Goal: Transaction & Acquisition: Book appointment/travel/reservation

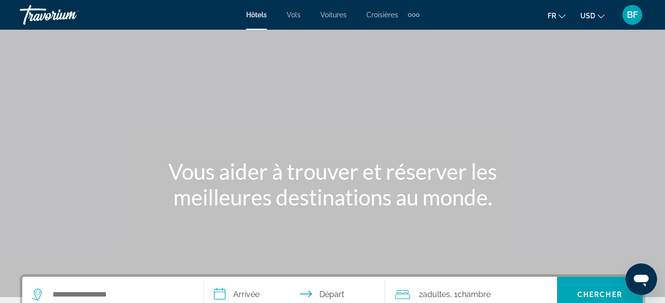
scroll to position [484, 0]
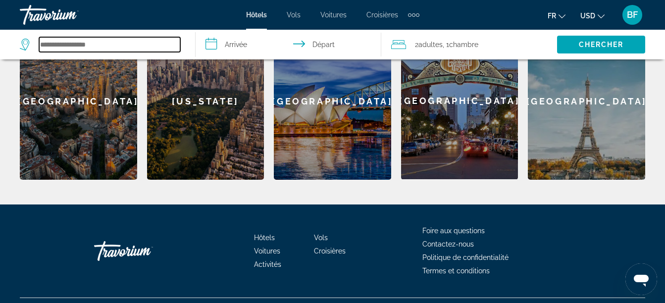
click at [54, 48] on input "Rechercher une destination hôtelière" at bounding box center [109, 44] width 141 height 15
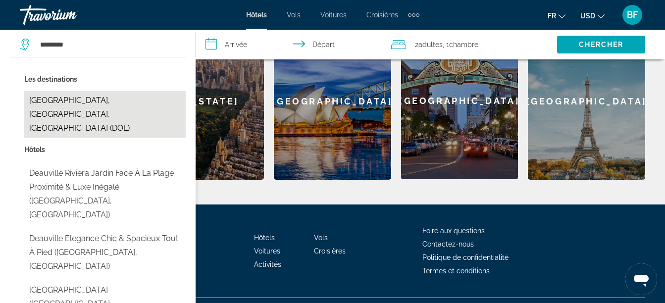
click at [124, 103] on button "[GEOGRAPHIC_DATA], [GEOGRAPHIC_DATA], [GEOGRAPHIC_DATA] (DOL)" at bounding box center [104, 114] width 161 height 47
type input "**********"
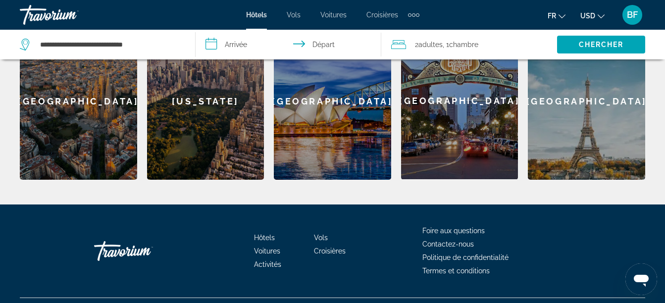
click at [232, 42] on input "**********" at bounding box center [291, 46] width 190 height 33
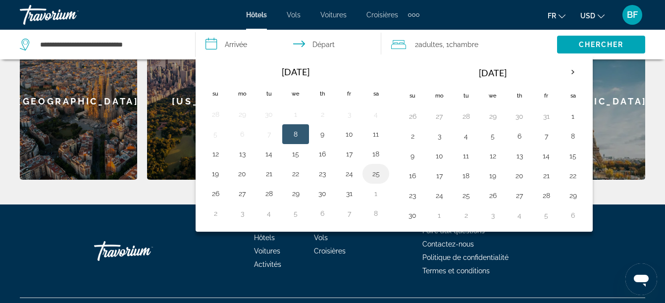
click at [376, 177] on button "25" at bounding box center [376, 174] width 16 height 14
click at [214, 194] on button "26" at bounding box center [216, 194] width 16 height 14
type input "**********"
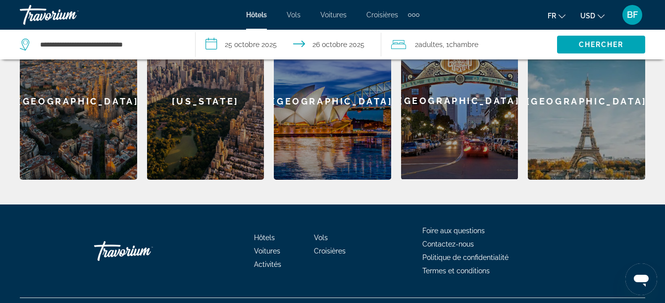
click at [441, 46] on span "Adultes" at bounding box center [431, 45] width 24 height 8
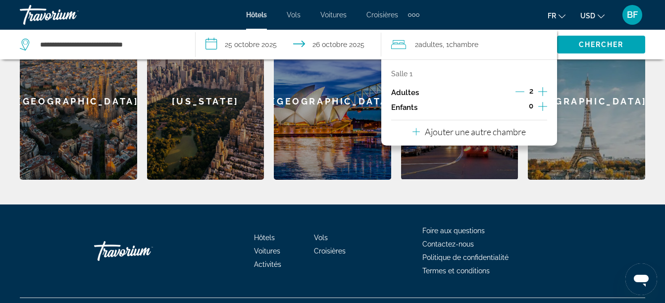
click at [521, 92] on icon "Décrément des adultes" at bounding box center [520, 91] width 9 height 9
click at [603, 47] on span "Chercher" at bounding box center [601, 45] width 45 height 8
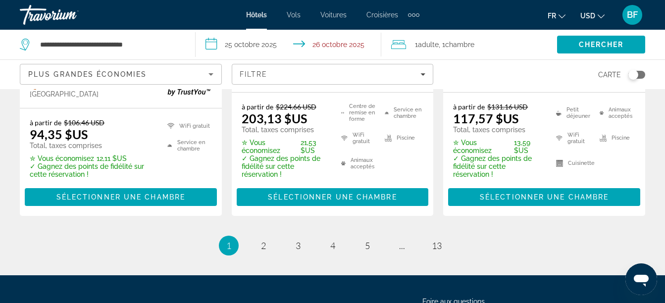
scroll to position [1559, 0]
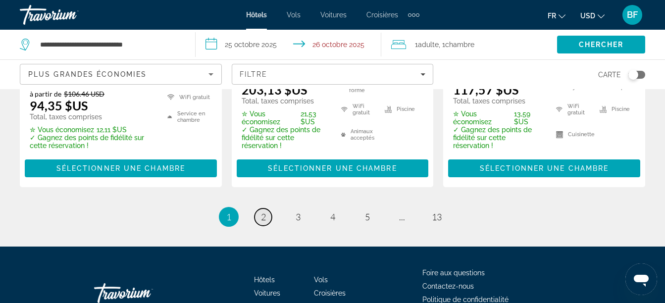
click at [265, 212] on span "2" at bounding box center [263, 217] width 5 height 11
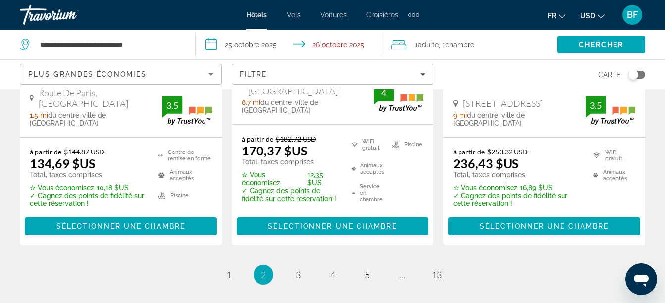
scroll to position [1537, 0]
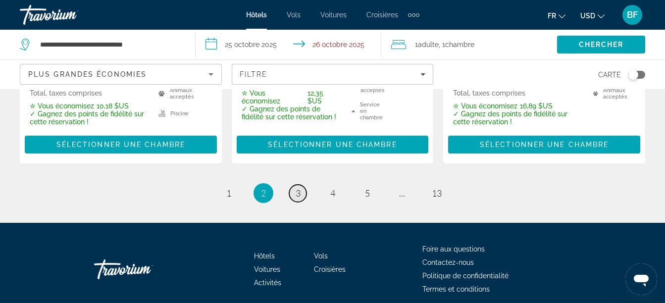
click at [299, 188] on span "3" at bounding box center [298, 193] width 5 height 11
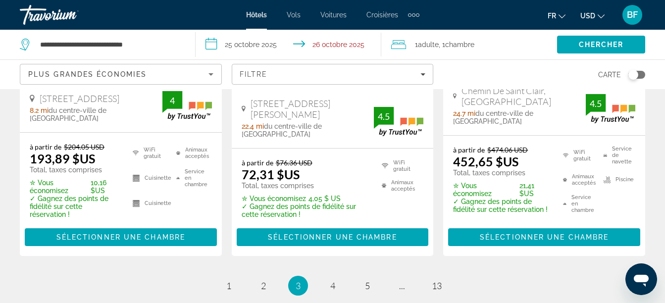
scroll to position [1570, 0]
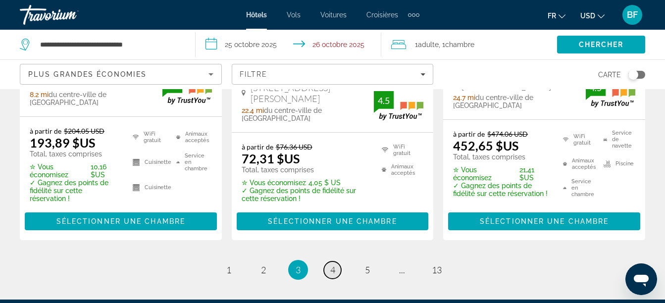
click at [333, 265] on span "4" at bounding box center [332, 270] width 5 height 11
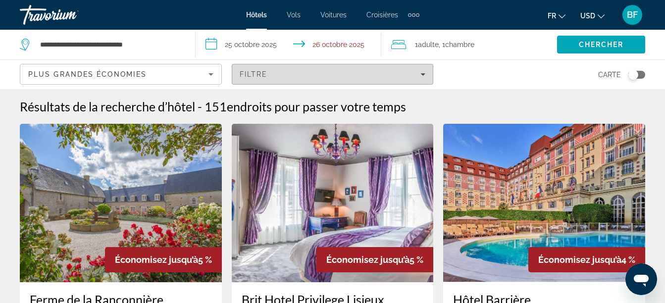
click at [422, 75] on icon "Filtres" at bounding box center [423, 74] width 5 height 5
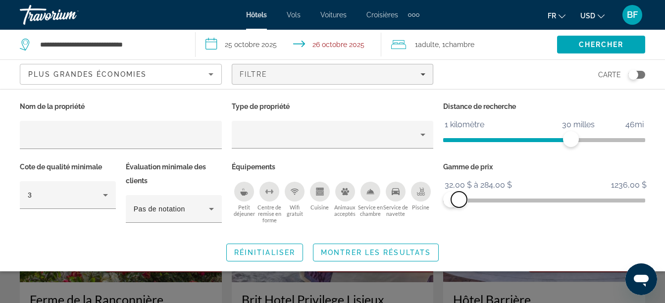
drag, startPoint x: 638, startPoint y: 201, endPoint x: 459, endPoint y: 201, distance: 178.3
click at [459, 201] on span "ngx-slider-max" at bounding box center [459, 200] width 16 height 16
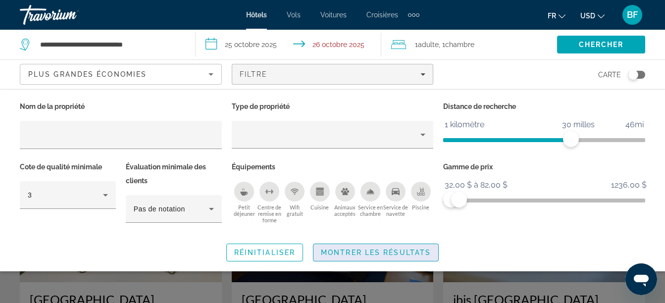
click at [378, 251] on span "Montrer les résultats" at bounding box center [376, 253] width 110 height 8
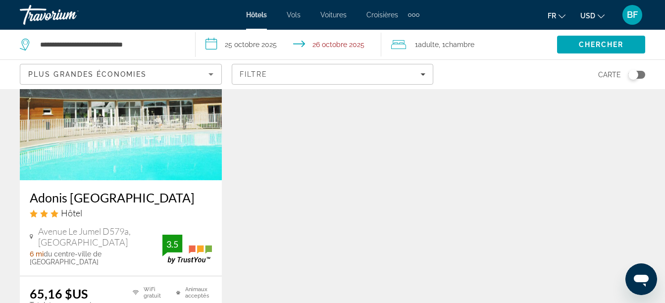
scroll to position [881, 0]
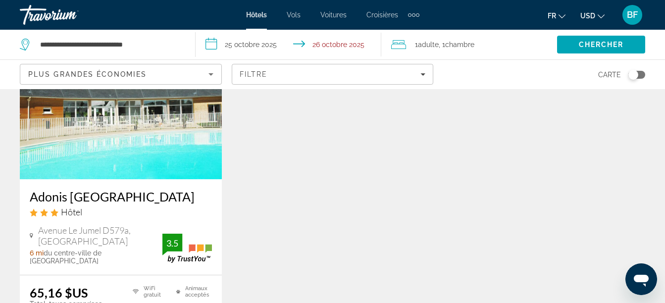
click at [90, 128] on img "Contenu principal" at bounding box center [121, 100] width 202 height 159
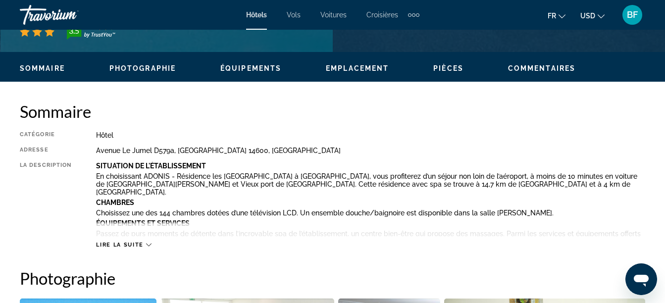
scroll to position [452, 0]
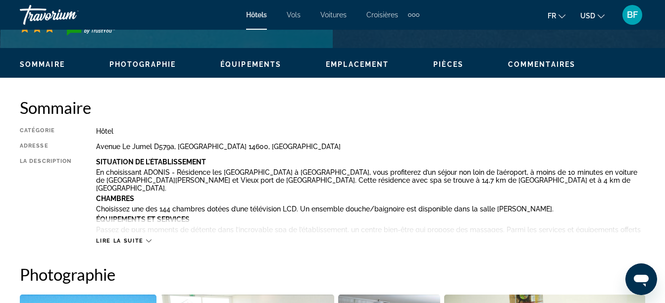
click at [148, 242] on icon "Contenu principal" at bounding box center [148, 241] width 5 height 3
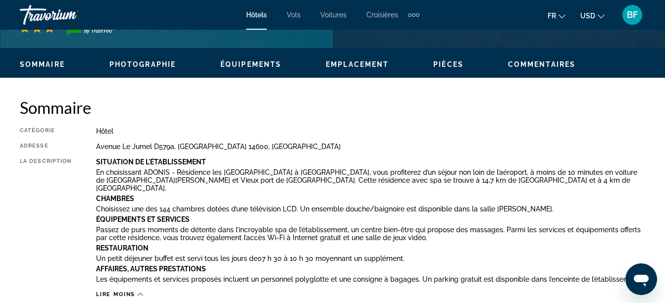
click at [154, 64] on span "Photographie" at bounding box center [142, 64] width 66 height 8
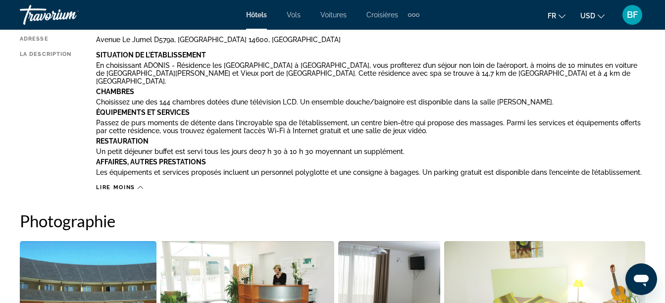
scroll to position [300, 0]
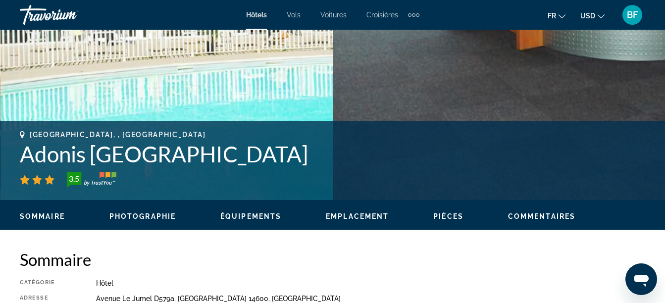
click at [251, 219] on span "Équipements" at bounding box center [250, 217] width 61 height 8
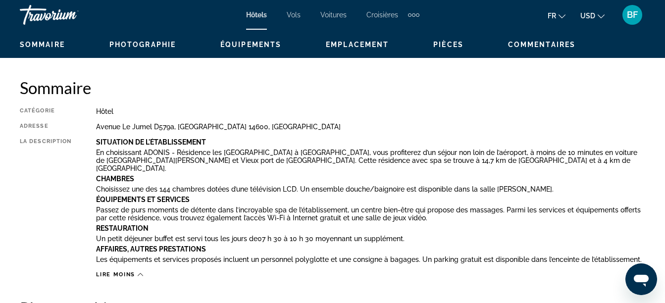
scroll to position [432, 0]
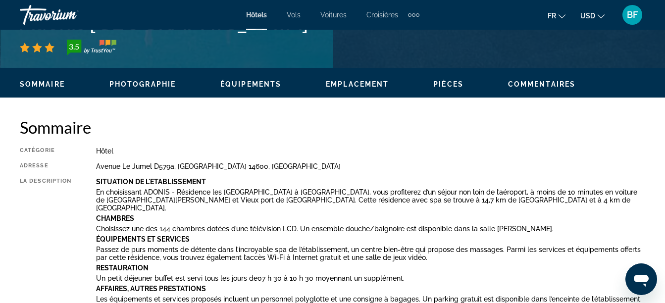
click at [448, 83] on span "Pièces" at bounding box center [448, 84] width 30 height 8
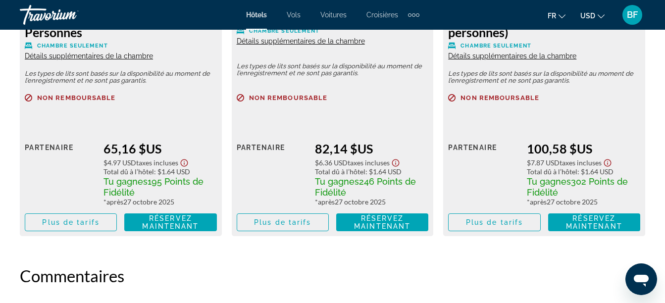
scroll to position [1826, 0]
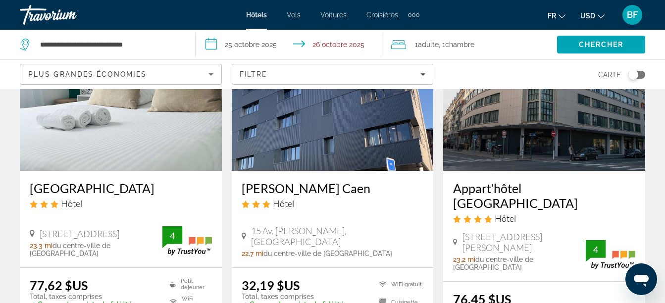
scroll to position [521, 0]
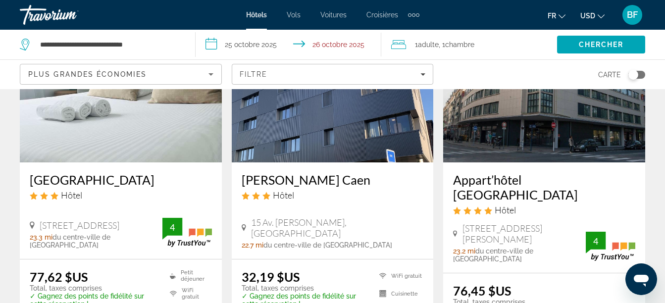
click at [323, 162] on div "[PERSON_NAME] Caen Hôtel [STREET_ADDRESS] [PERSON_NAME], [GEOGRAPHIC_DATA] 22.7…" at bounding box center [333, 210] width 202 height 97
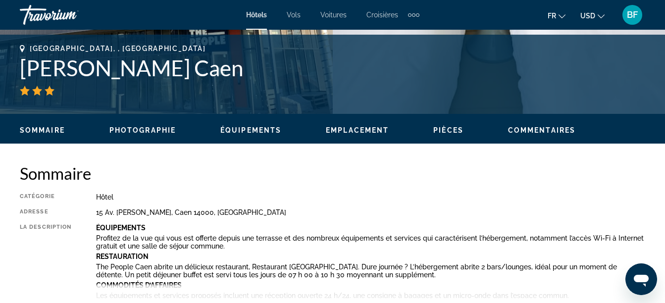
scroll to position [490, 0]
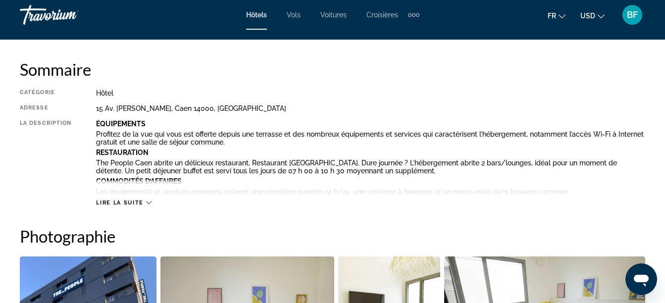
click at [148, 203] on icon "Contenu principal" at bounding box center [148, 203] width 5 height 3
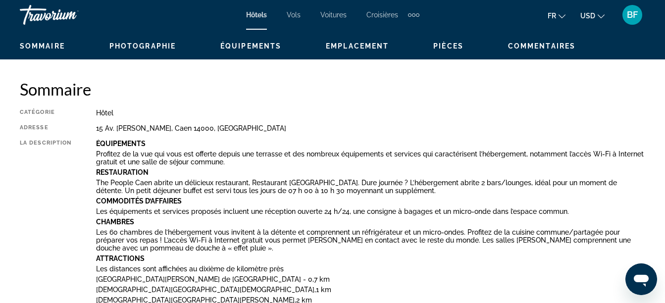
scroll to position [458, 0]
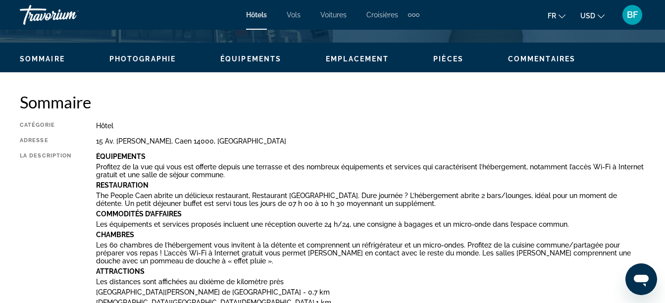
click at [252, 58] on span "Équipements" at bounding box center [250, 59] width 61 height 8
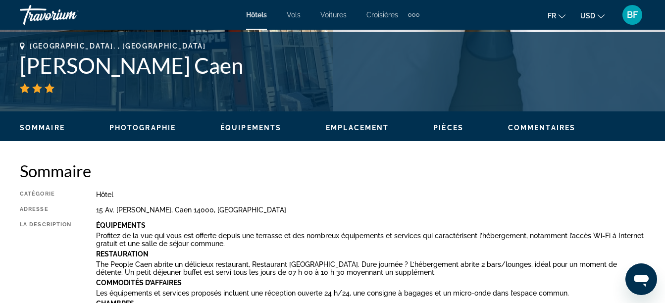
scroll to position [343, 0]
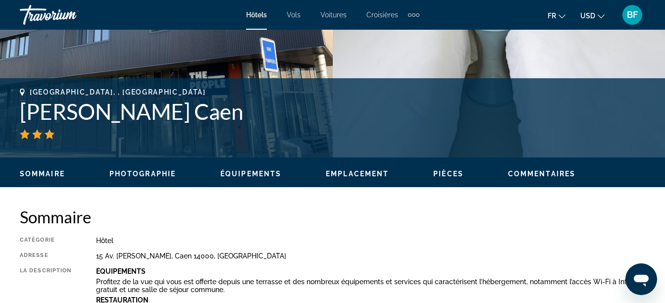
click at [554, 173] on span "Commentaires" at bounding box center [541, 174] width 67 height 8
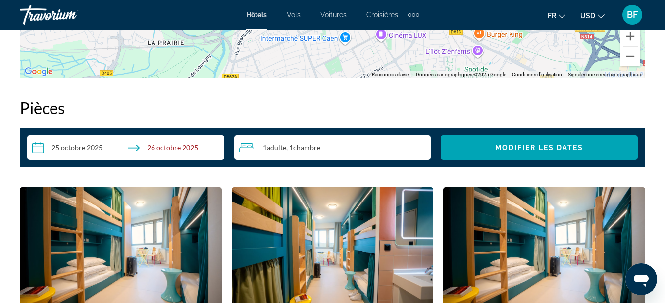
scroll to position [1669, 0]
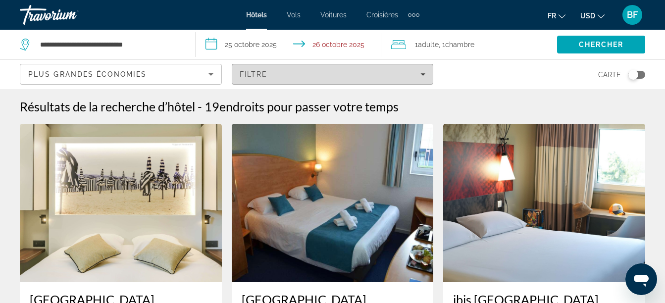
click at [424, 76] on icon "Filtres" at bounding box center [423, 74] width 5 height 5
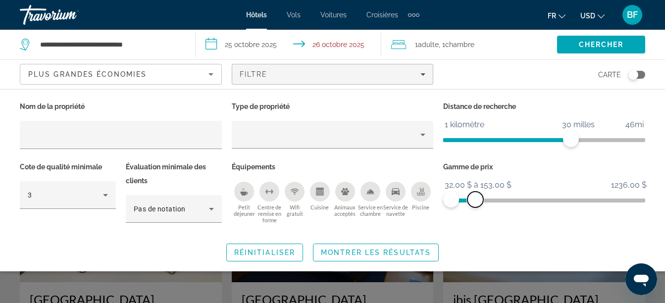
drag, startPoint x: 463, startPoint y: 196, endPoint x: 476, endPoint y: 197, distance: 12.5
click at [476, 197] on span "ngx-slider-max" at bounding box center [476, 200] width 16 height 16
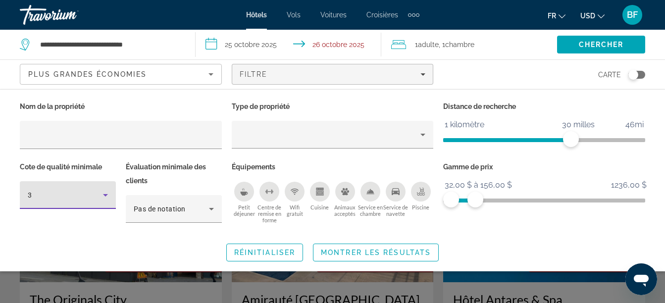
click at [105, 196] on icon "Filtres d’hôtel" at bounding box center [105, 195] width 5 height 2
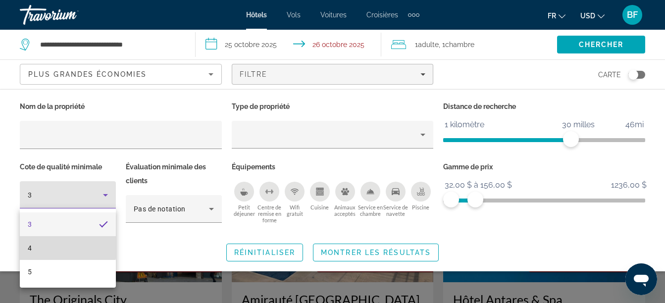
click at [59, 246] on mat-option "4" at bounding box center [68, 248] width 96 height 24
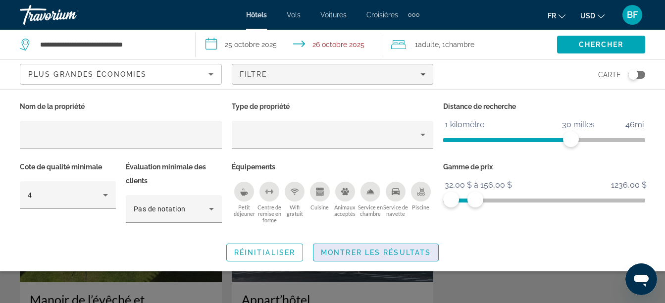
click at [334, 253] on span "Montrer les résultats" at bounding box center [376, 253] width 110 height 8
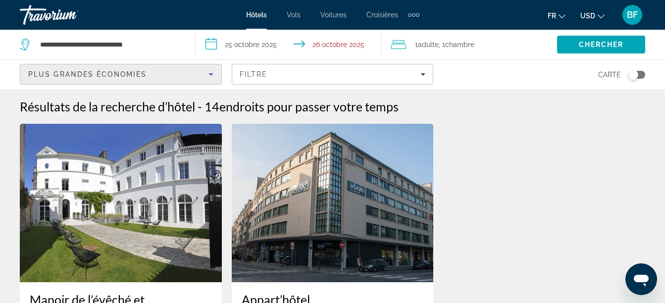
click at [212, 76] on icon "Trier par" at bounding box center [211, 74] width 12 height 12
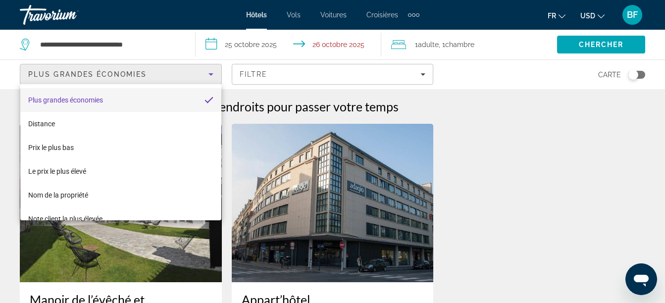
click at [422, 74] on div at bounding box center [332, 151] width 665 height 303
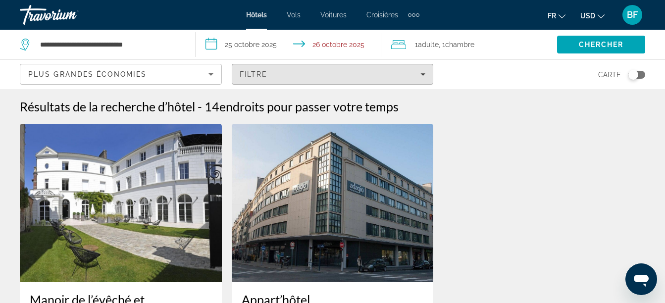
click at [422, 74] on icon "Filtres" at bounding box center [423, 74] width 5 height 2
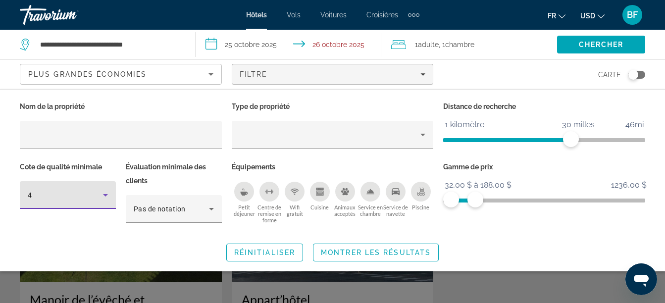
click at [104, 196] on icon "Filtres d’hôtel" at bounding box center [106, 195] width 12 height 12
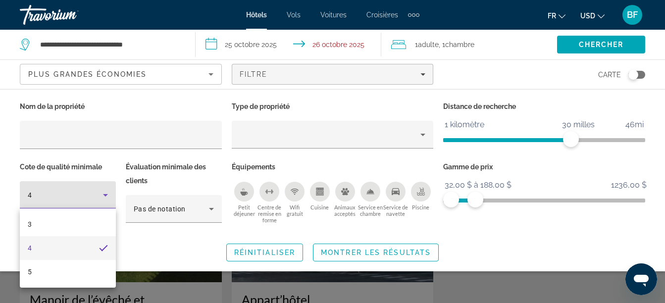
click at [104, 196] on div at bounding box center [332, 151] width 665 height 303
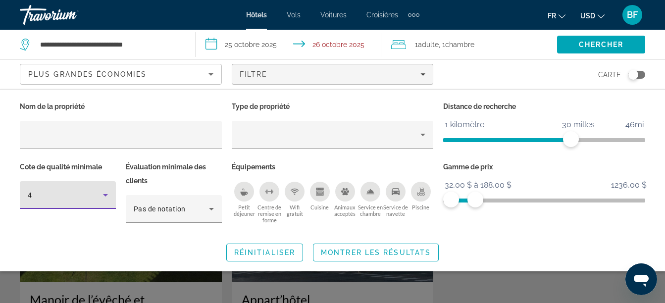
click at [105, 196] on icon "Filtres d’hôtel" at bounding box center [106, 195] width 12 height 12
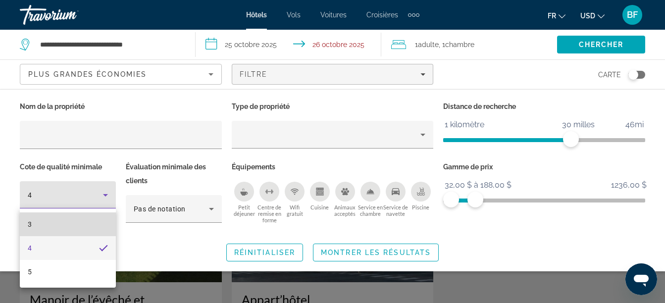
click at [95, 221] on mat-option "3" at bounding box center [68, 225] width 96 height 24
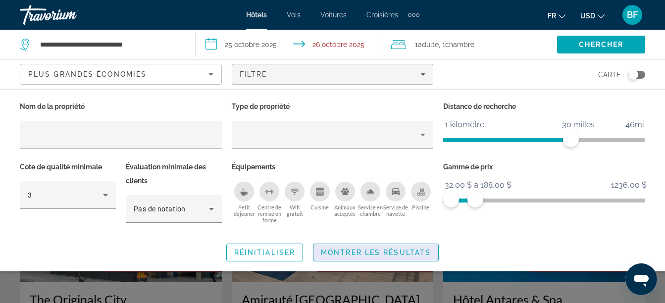
click at [342, 252] on span "Montrer les résultats" at bounding box center [376, 253] width 110 height 8
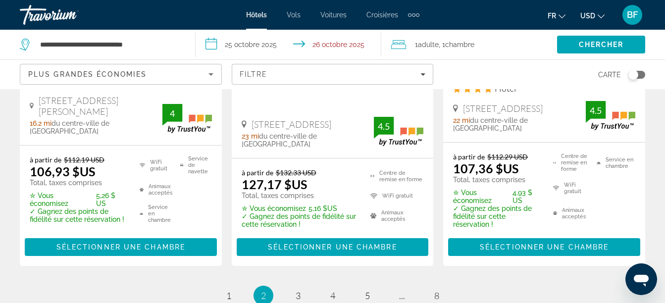
scroll to position [1548, 0]
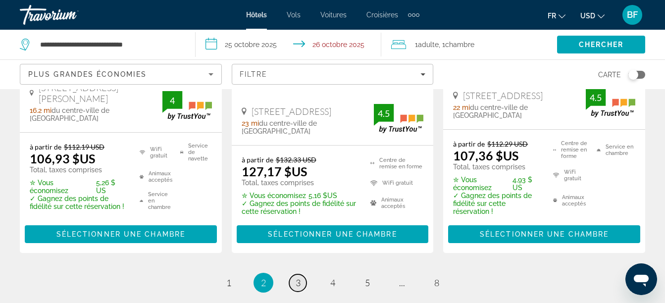
click at [300, 277] on span "3" at bounding box center [298, 282] width 5 height 11
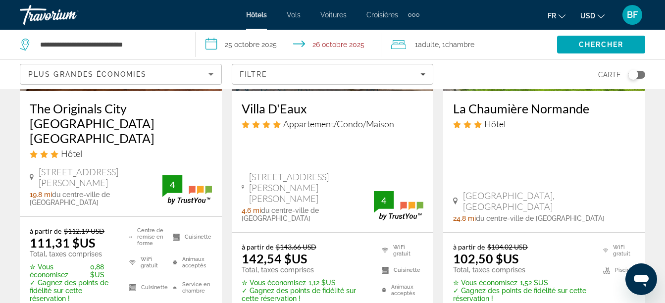
scroll to position [1045, 0]
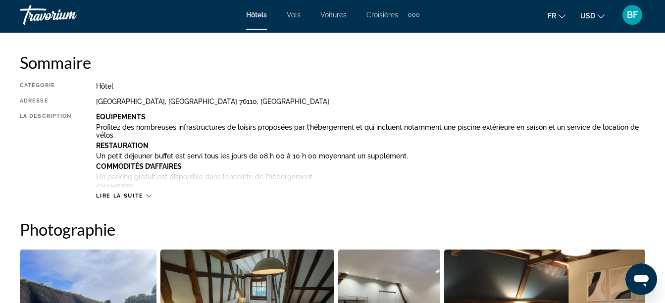
scroll to position [547, 0]
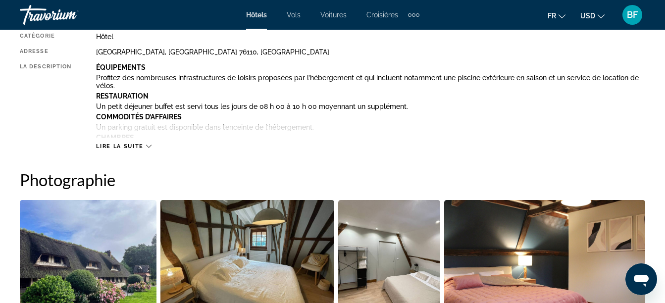
click at [149, 149] on icon "Contenu principal" at bounding box center [148, 146] width 5 height 5
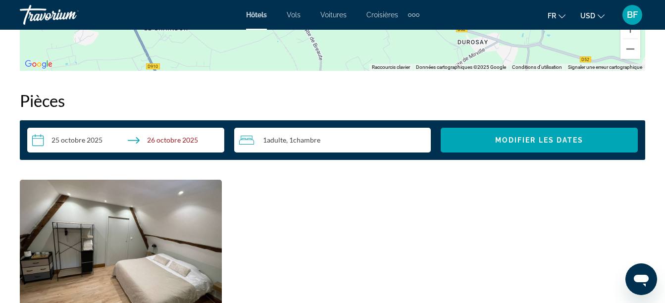
scroll to position [849, 0]
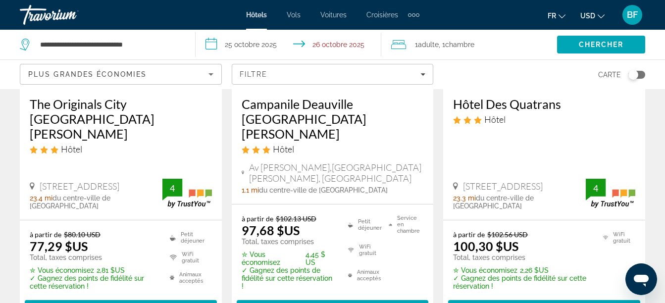
scroll to position [204, 0]
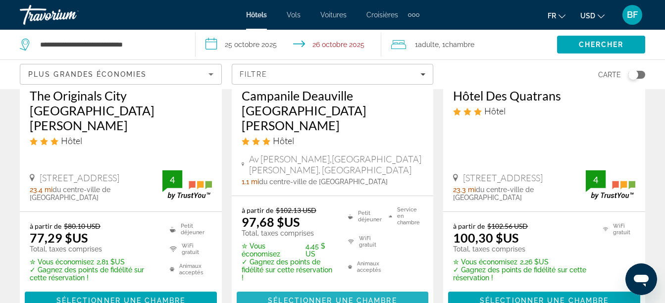
click at [355, 297] on span "Sélectionner une chambre" at bounding box center [332, 301] width 129 height 8
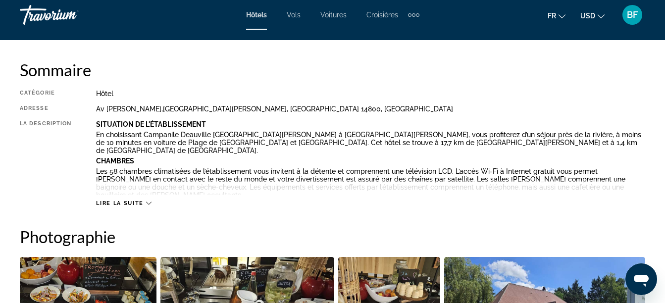
scroll to position [510, 0]
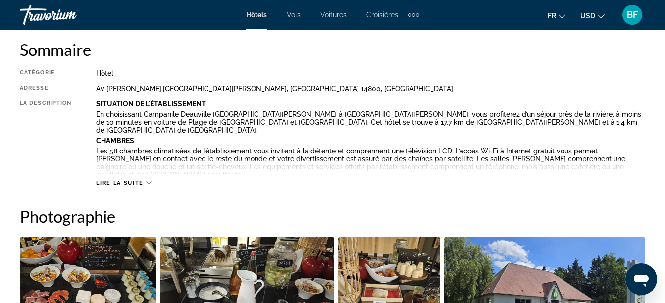
click at [117, 183] on span "Lire la suite" at bounding box center [119, 183] width 47 height 6
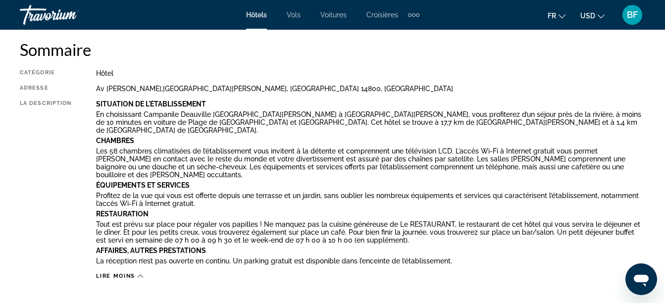
drag, startPoint x: 117, startPoint y: 183, endPoint x: 146, endPoint y: 270, distance: 91.8
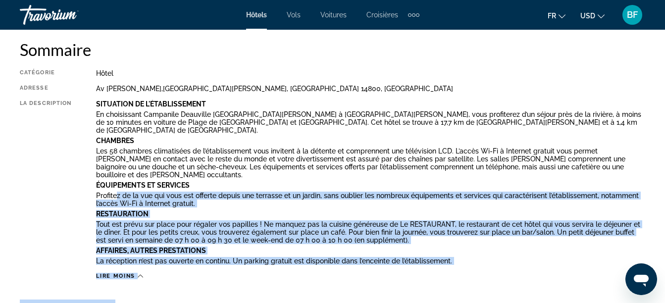
drag, startPoint x: 146, startPoint y: 270, endPoint x: 195, endPoint y: 275, distance: 49.8
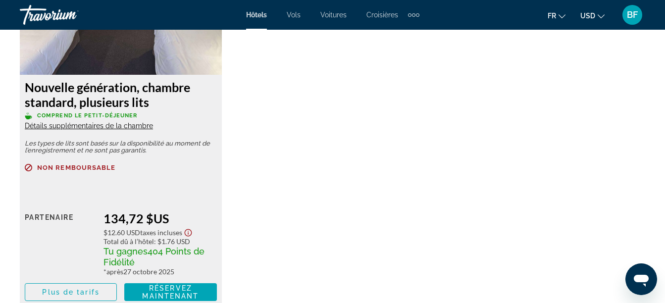
scroll to position [2130, 0]
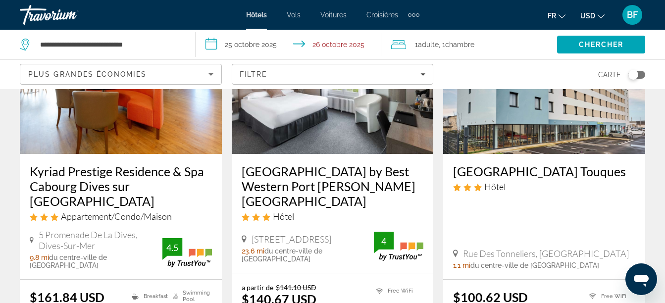
scroll to position [1466, 0]
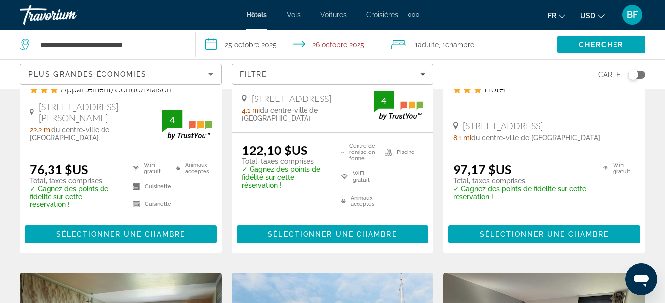
scroll to position [245, 0]
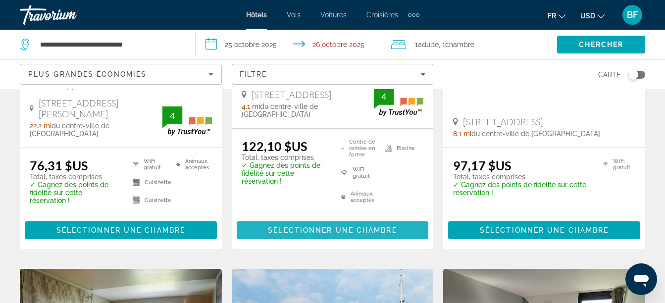
click at [340, 226] on span "Sélectionner une chambre" at bounding box center [332, 230] width 129 height 8
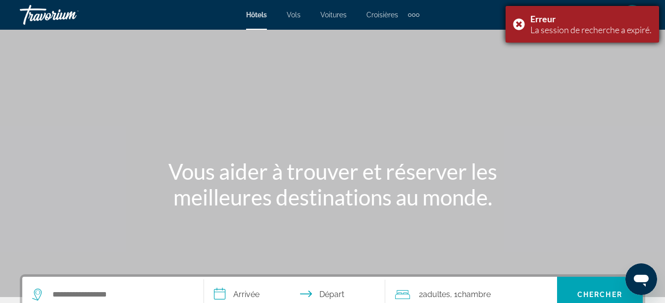
click at [520, 24] on div "Erreur La session de recherche a expiré." at bounding box center [583, 24] width 154 height 37
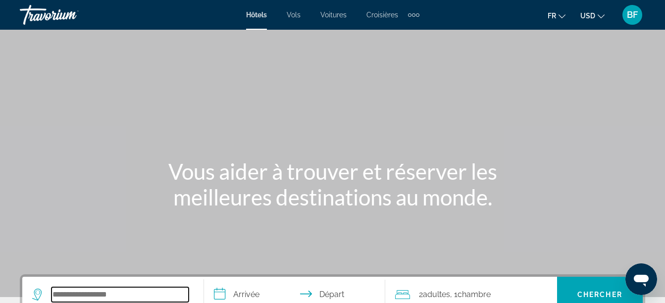
click at [68, 289] on input "Rechercher une destination hôtelière" at bounding box center [120, 294] width 137 height 15
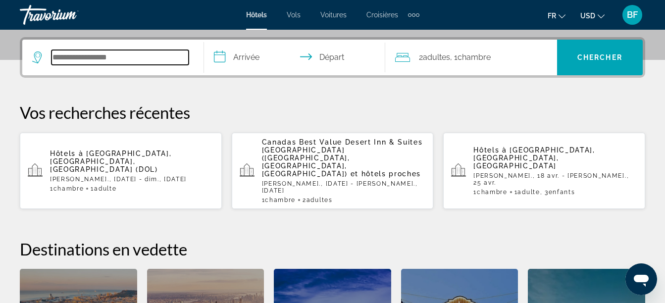
scroll to position [242, 0]
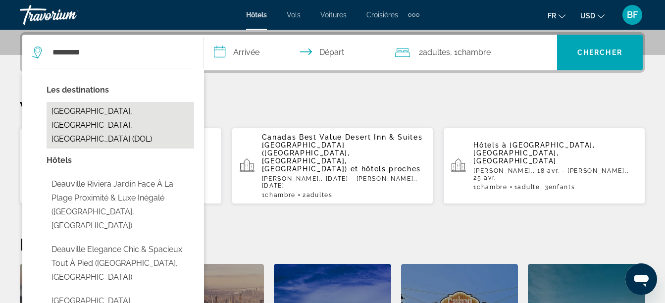
click at [157, 115] on button "[GEOGRAPHIC_DATA], [GEOGRAPHIC_DATA], [GEOGRAPHIC_DATA] (DOL)" at bounding box center [121, 125] width 148 height 47
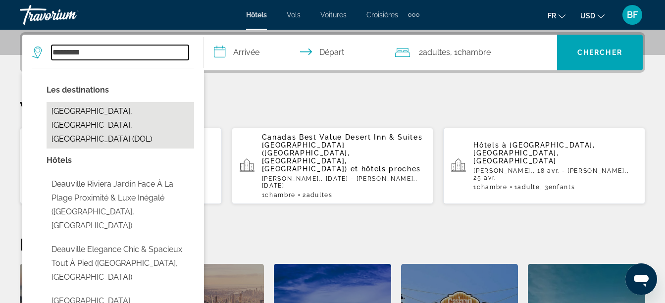
type input "**********"
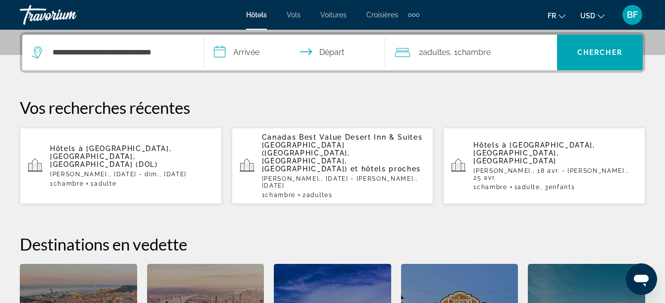
click at [240, 52] on input "**********" at bounding box center [297, 54] width 186 height 39
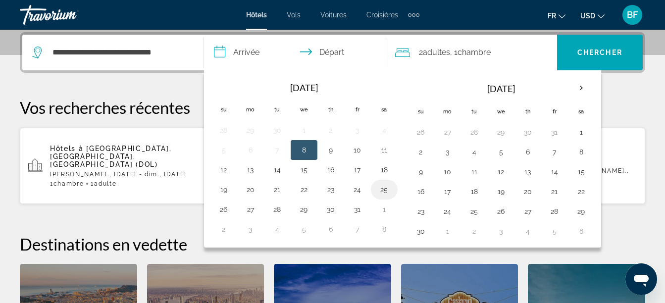
click at [381, 193] on button "25" at bounding box center [384, 190] width 16 height 14
click at [226, 208] on button "26" at bounding box center [224, 210] width 16 height 14
type input "**********"
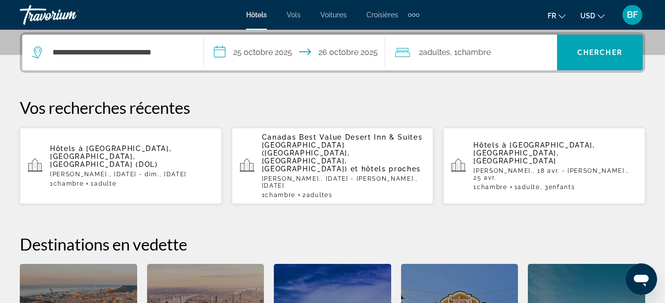
click at [453, 53] on font ", 1" at bounding box center [453, 52] width 7 height 9
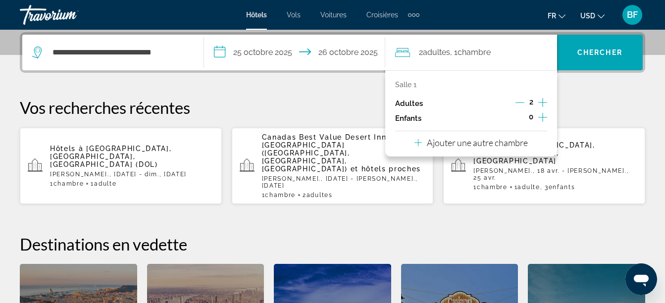
click at [521, 101] on icon "Décrément des adultes" at bounding box center [520, 102] width 9 height 9
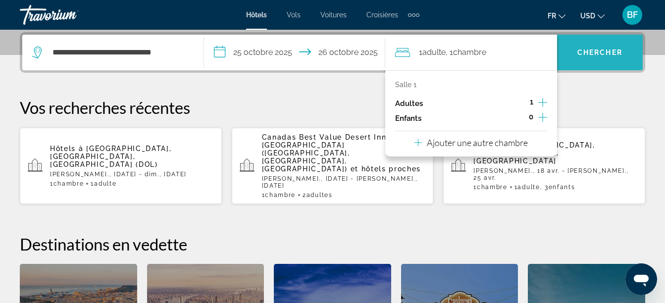
click at [602, 58] on span "Rechercher" at bounding box center [600, 53] width 86 height 24
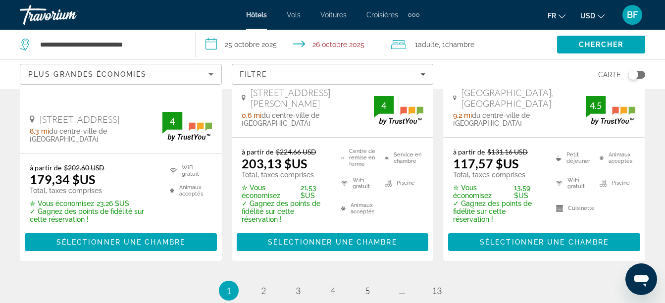
scroll to position [1494, 0]
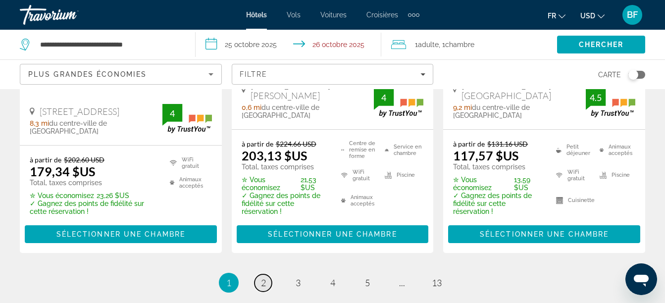
click at [262, 277] on span "2" at bounding box center [263, 282] width 5 height 11
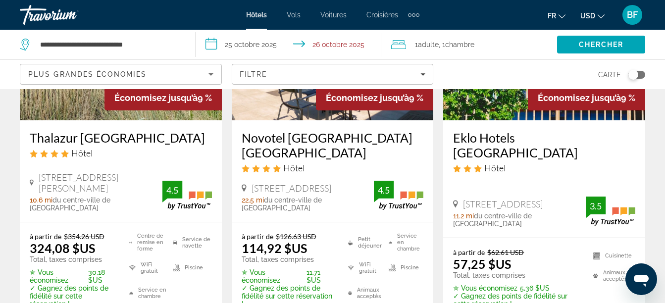
scroll to position [565, 0]
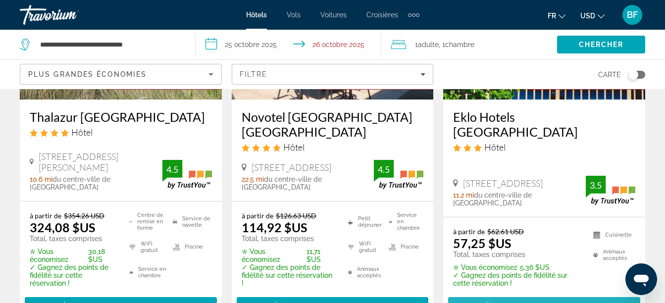
click at [556, 294] on span "Contenu principal" at bounding box center [544, 306] width 192 height 24
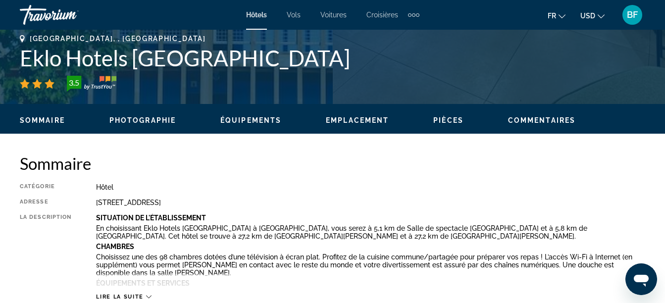
scroll to position [410, 0]
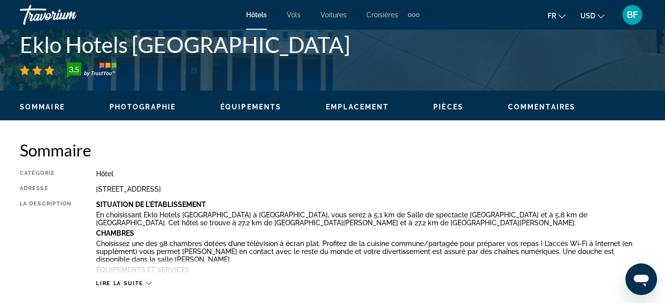
click at [137, 282] on span "Lire la suite" at bounding box center [119, 283] width 47 height 6
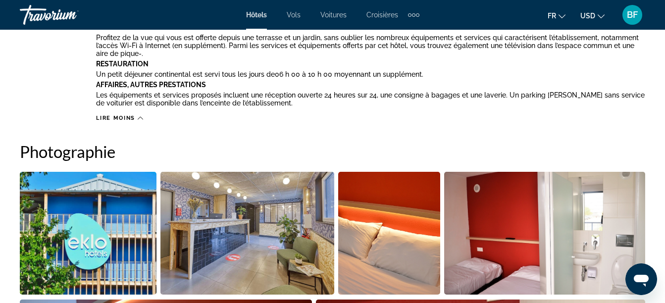
scroll to position [679, 0]
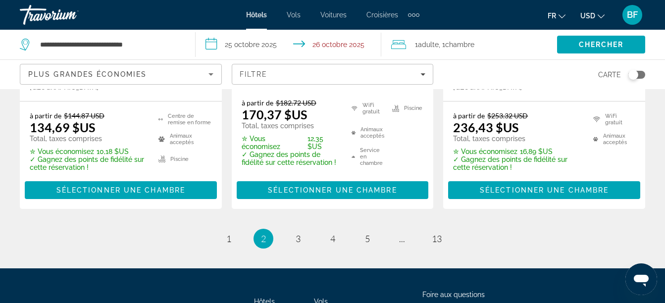
scroll to position [1514, 0]
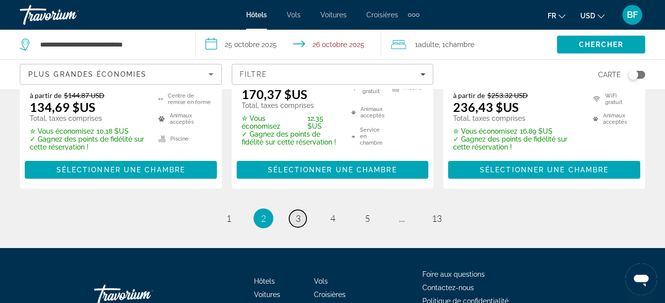
click at [299, 213] on span "3" at bounding box center [298, 218] width 5 height 11
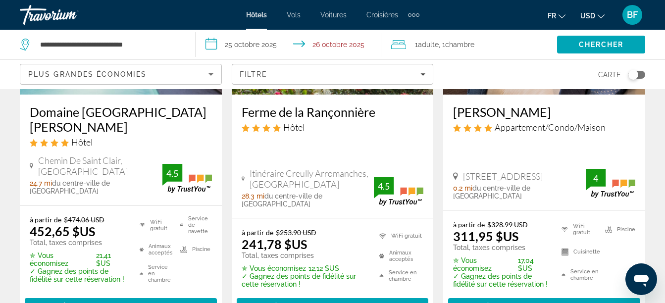
scroll to position [1566, 0]
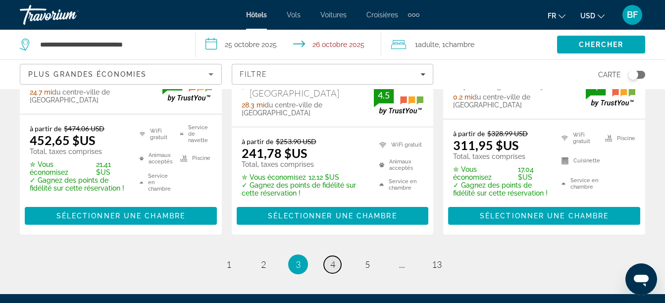
click at [334, 259] on span "4" at bounding box center [332, 264] width 5 height 11
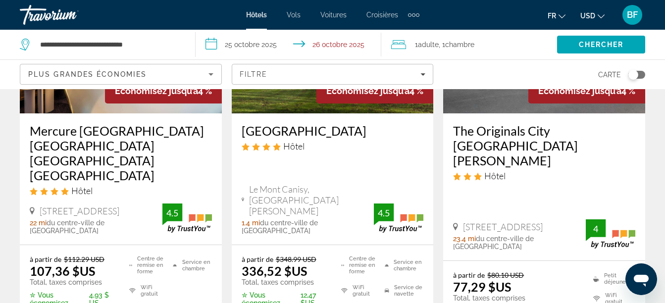
scroll to position [591, 0]
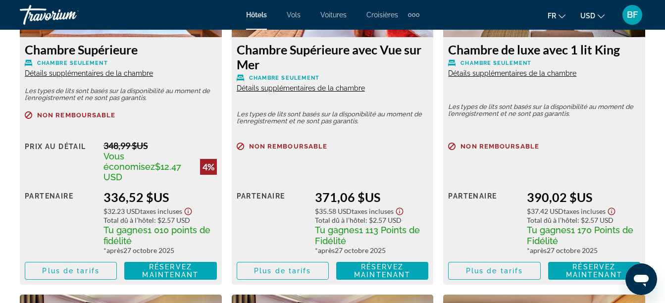
scroll to position [1672, 0]
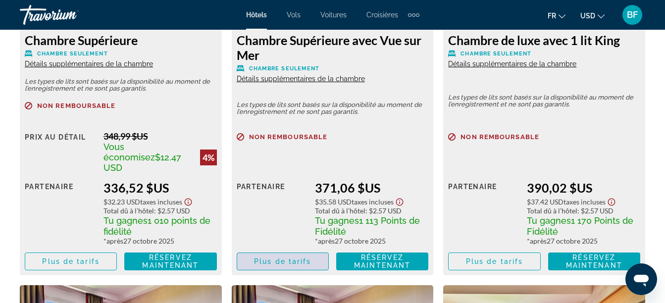
click at [272, 258] on span "Plus de tarifs" at bounding box center [282, 262] width 57 height 8
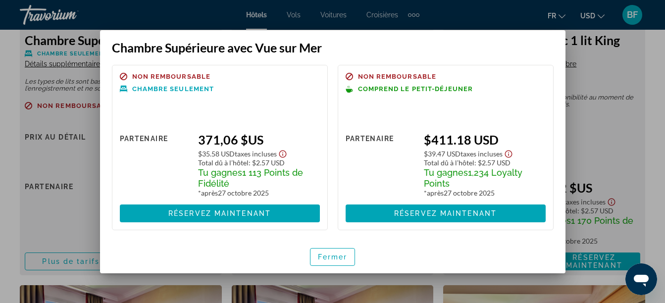
scroll to position [0, 0]
click at [328, 257] on span "Fermer" at bounding box center [333, 257] width 30 height 8
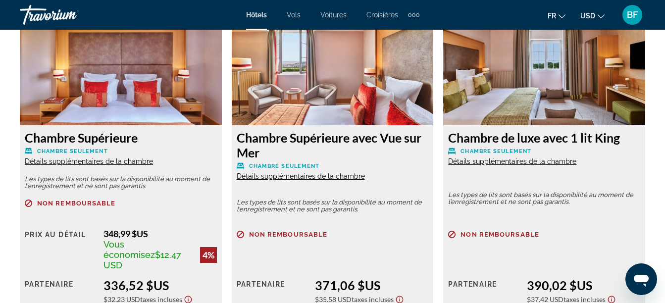
scroll to position [1581, 0]
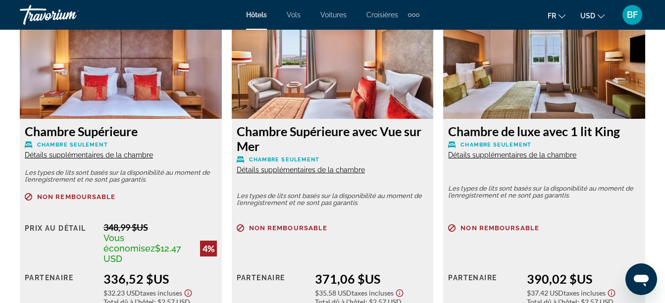
click at [100, 157] on span "Détails supplémentaires de la chambre" at bounding box center [89, 155] width 128 height 8
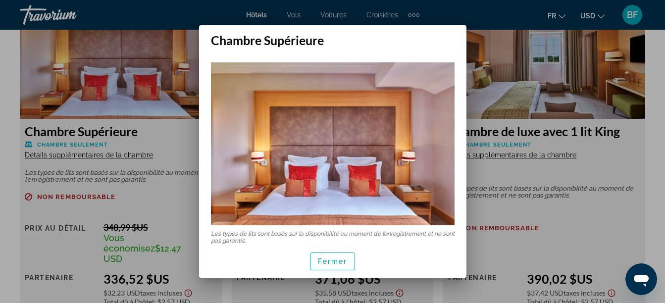
scroll to position [0, 0]
click at [328, 263] on span "Fermer" at bounding box center [333, 262] width 30 height 8
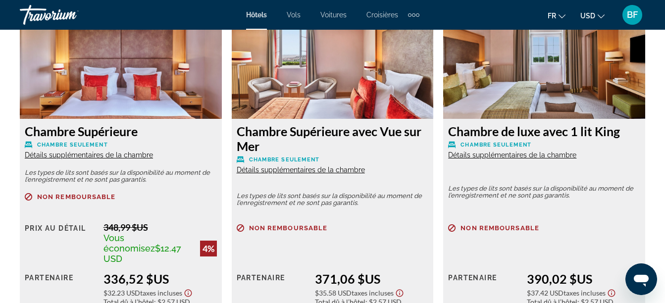
scroll to position [1581, 0]
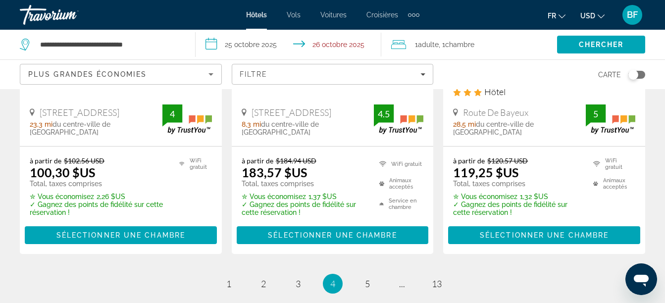
scroll to position [1577, 0]
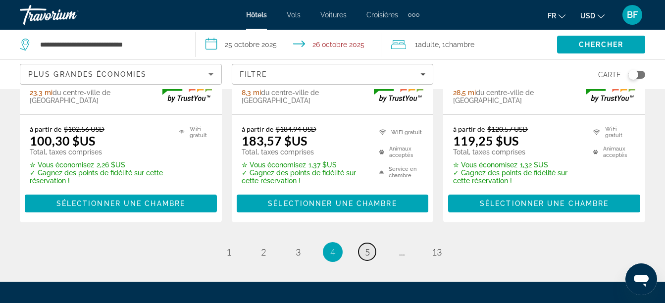
click at [370, 247] on span "5" at bounding box center [367, 252] width 5 height 11
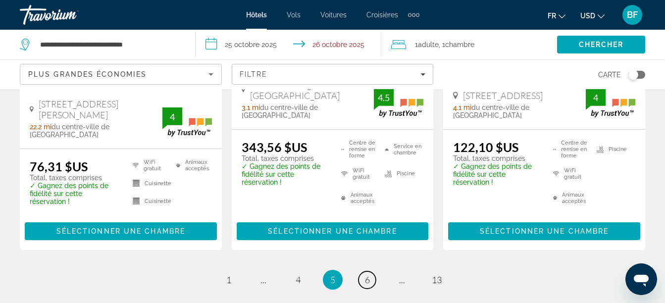
scroll to position [1481, 0]
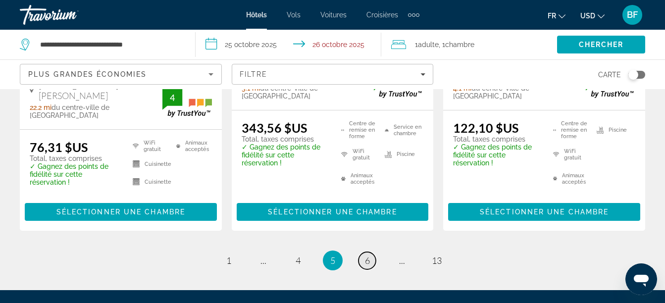
click at [366, 255] on span "6" at bounding box center [367, 260] width 5 height 11
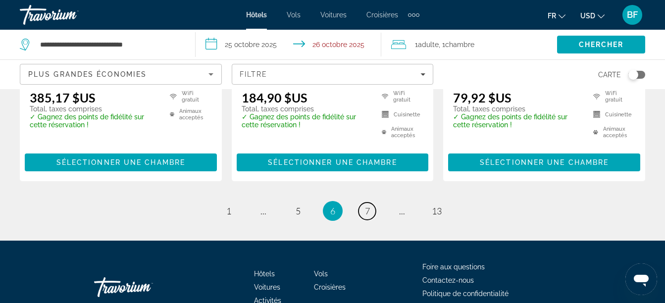
scroll to position [1530, 0]
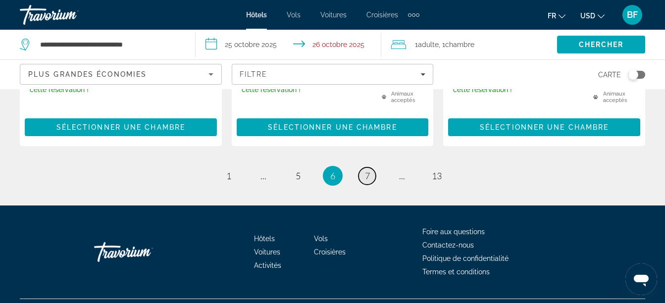
click at [368, 170] on span "7" at bounding box center [367, 175] width 5 height 11
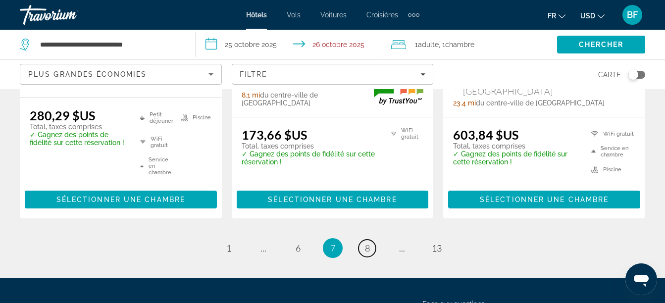
scroll to position [1495, 0]
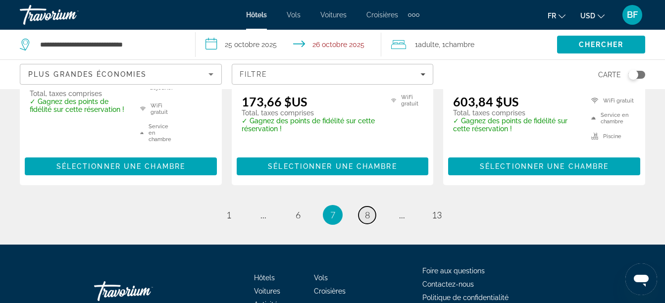
click at [366, 210] on span "8" at bounding box center [367, 215] width 5 height 11
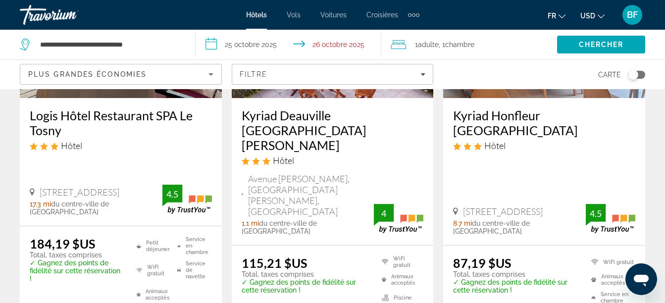
scroll to position [571, 0]
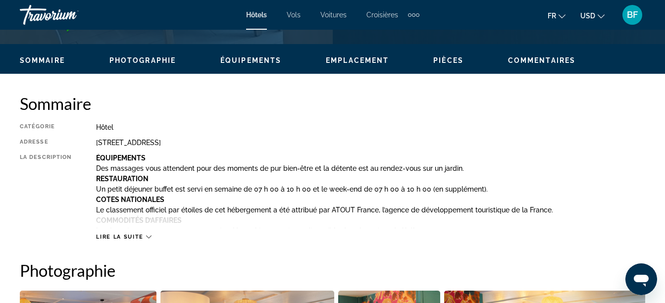
scroll to position [483, 0]
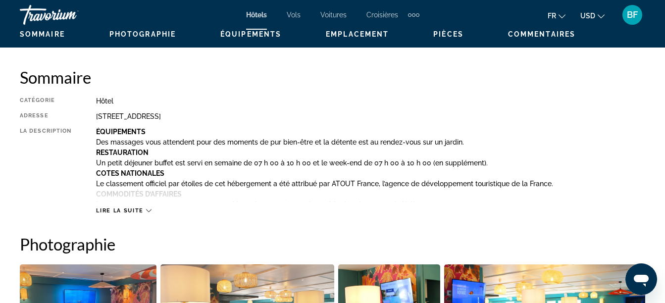
click at [139, 211] on span "Lire la suite" at bounding box center [119, 211] width 47 height 6
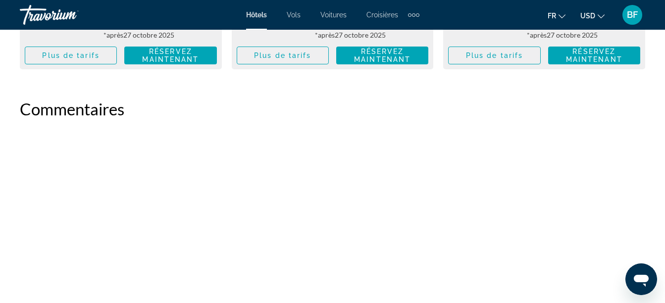
scroll to position [2200, 0]
